Goal: Information Seeking & Learning: Check status

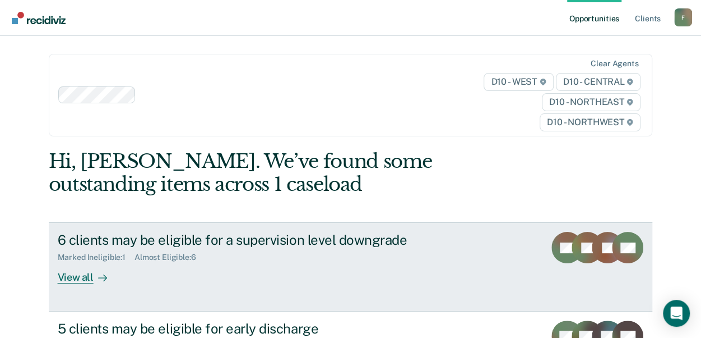
click at [68, 274] on div "View all" at bounding box center [89, 273] width 63 height 22
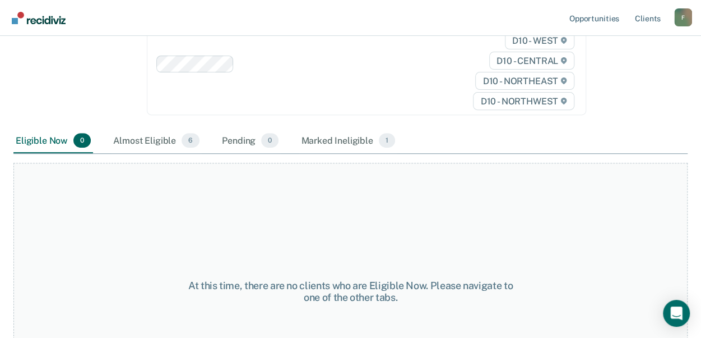
scroll to position [168, 0]
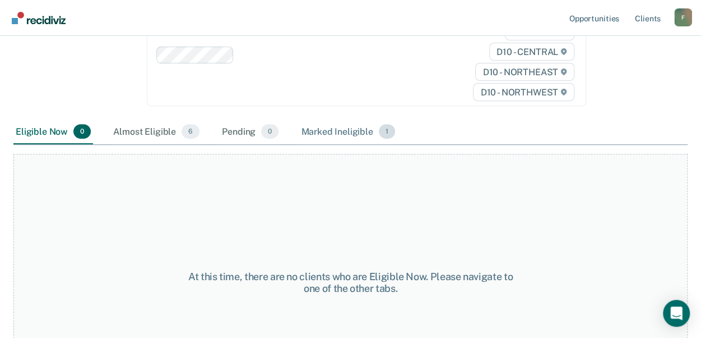
click at [342, 132] on div "Marked Ineligible 1" at bounding box center [348, 131] width 99 height 25
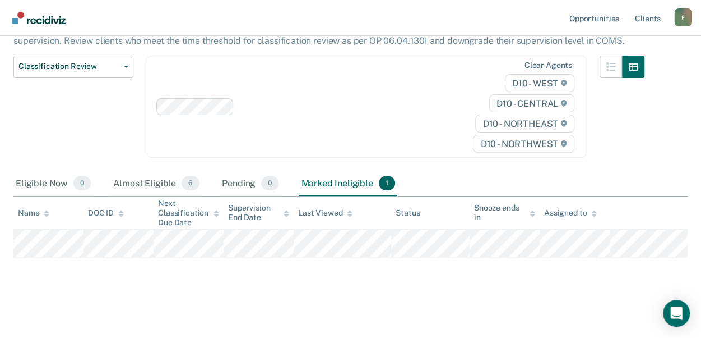
scroll to position [116, 0]
click at [136, 179] on div "Almost Eligible 6" at bounding box center [156, 184] width 91 height 25
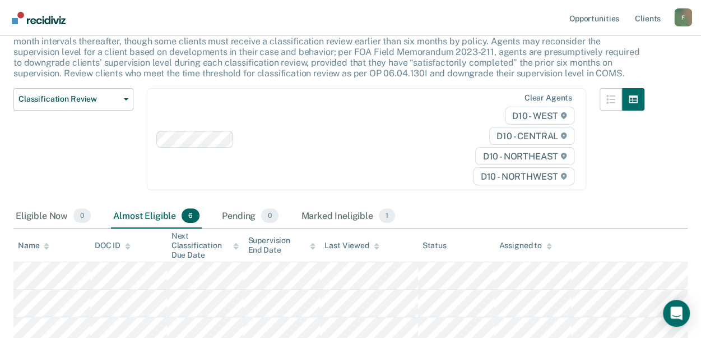
scroll to position [0, 0]
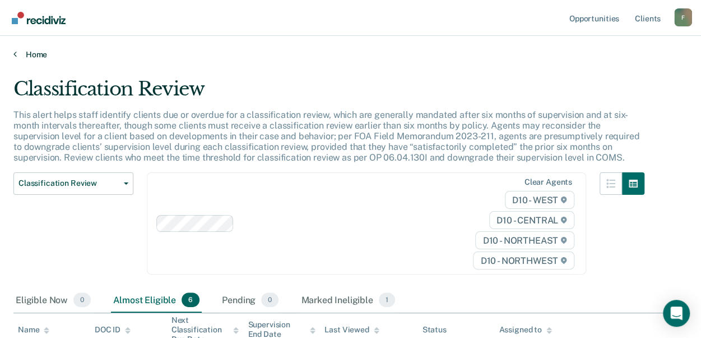
click at [17, 52] on link "Home" at bounding box center [350, 54] width 675 height 10
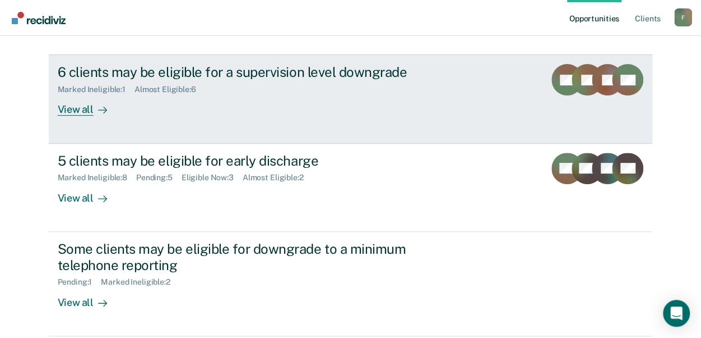
scroll to position [168, 0]
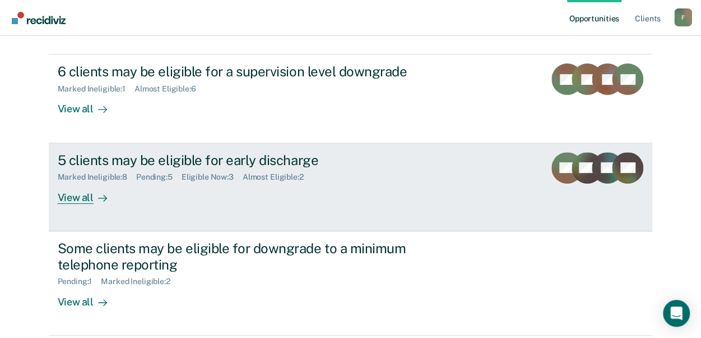
click at [77, 195] on div "View all" at bounding box center [89, 193] width 63 height 22
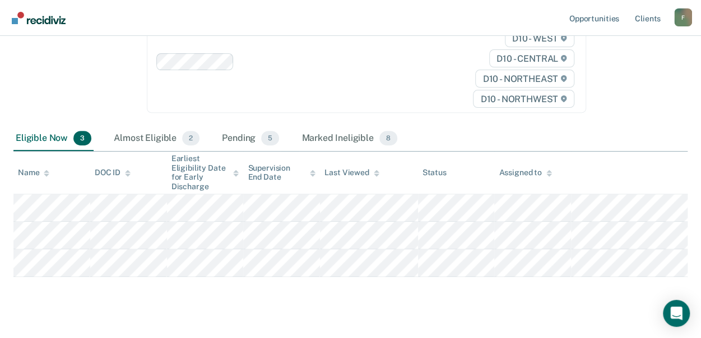
scroll to position [168, 0]
